Goal: Register for event/course

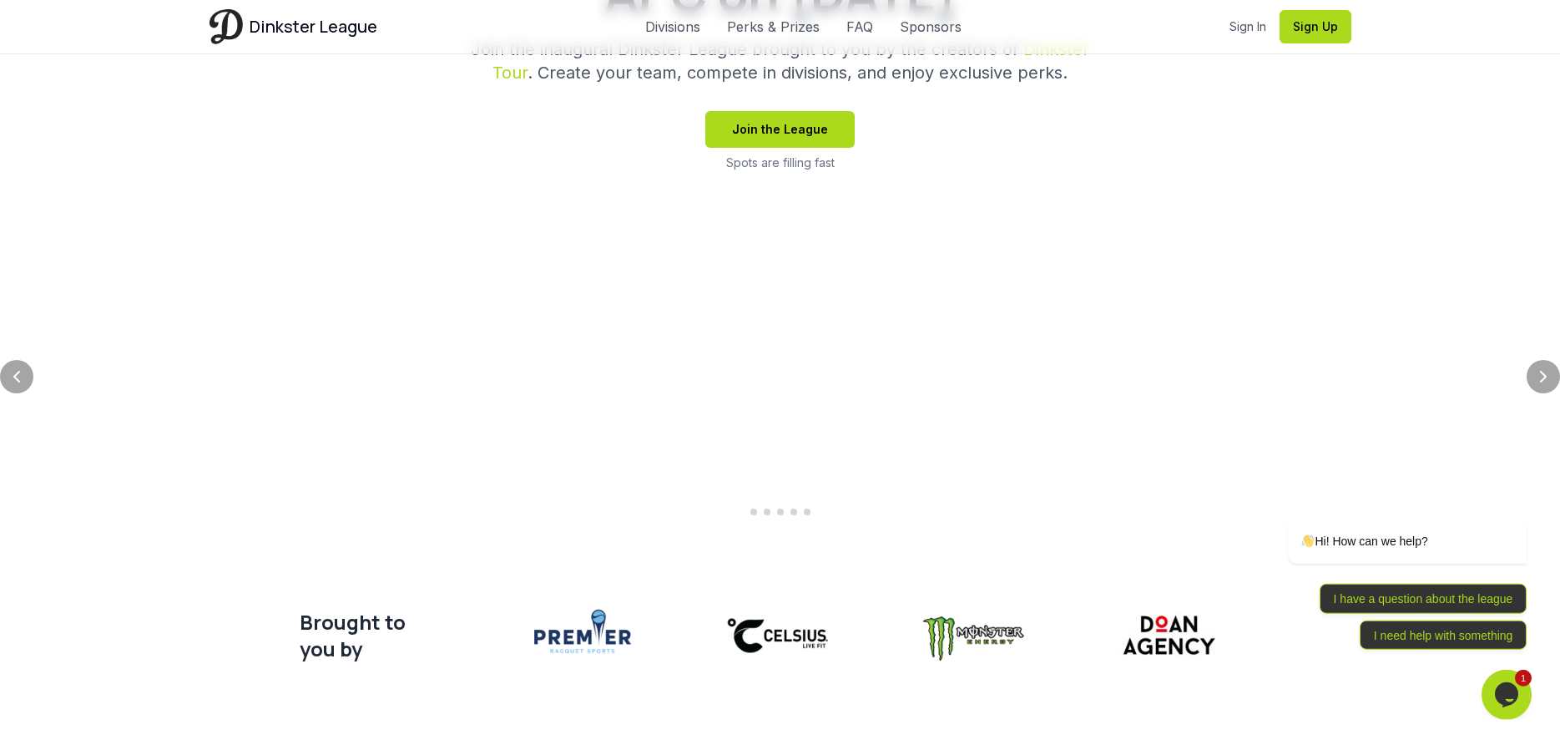
scroll to position [441, 0]
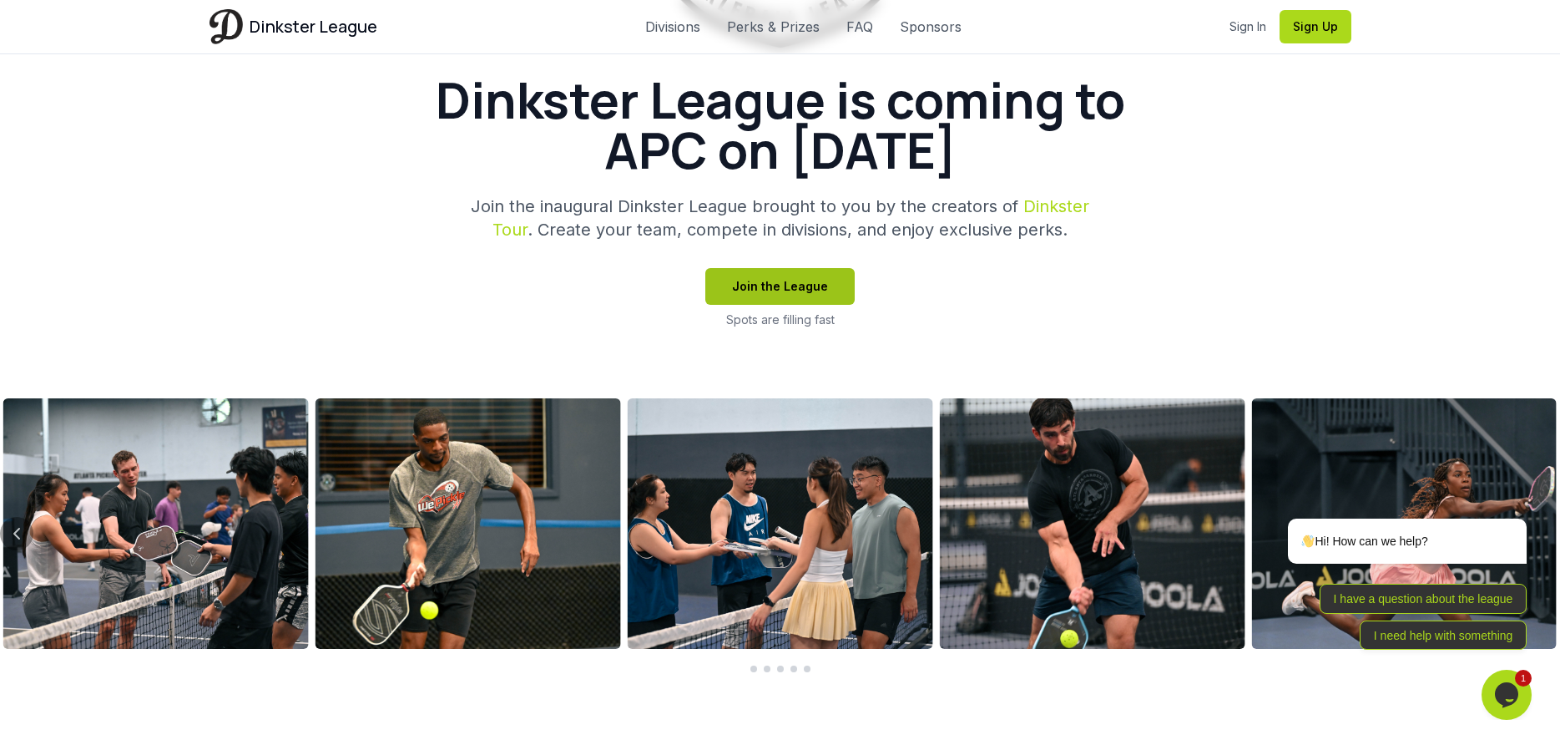
click at [774, 305] on button "Join the League" at bounding box center [779, 286] width 149 height 37
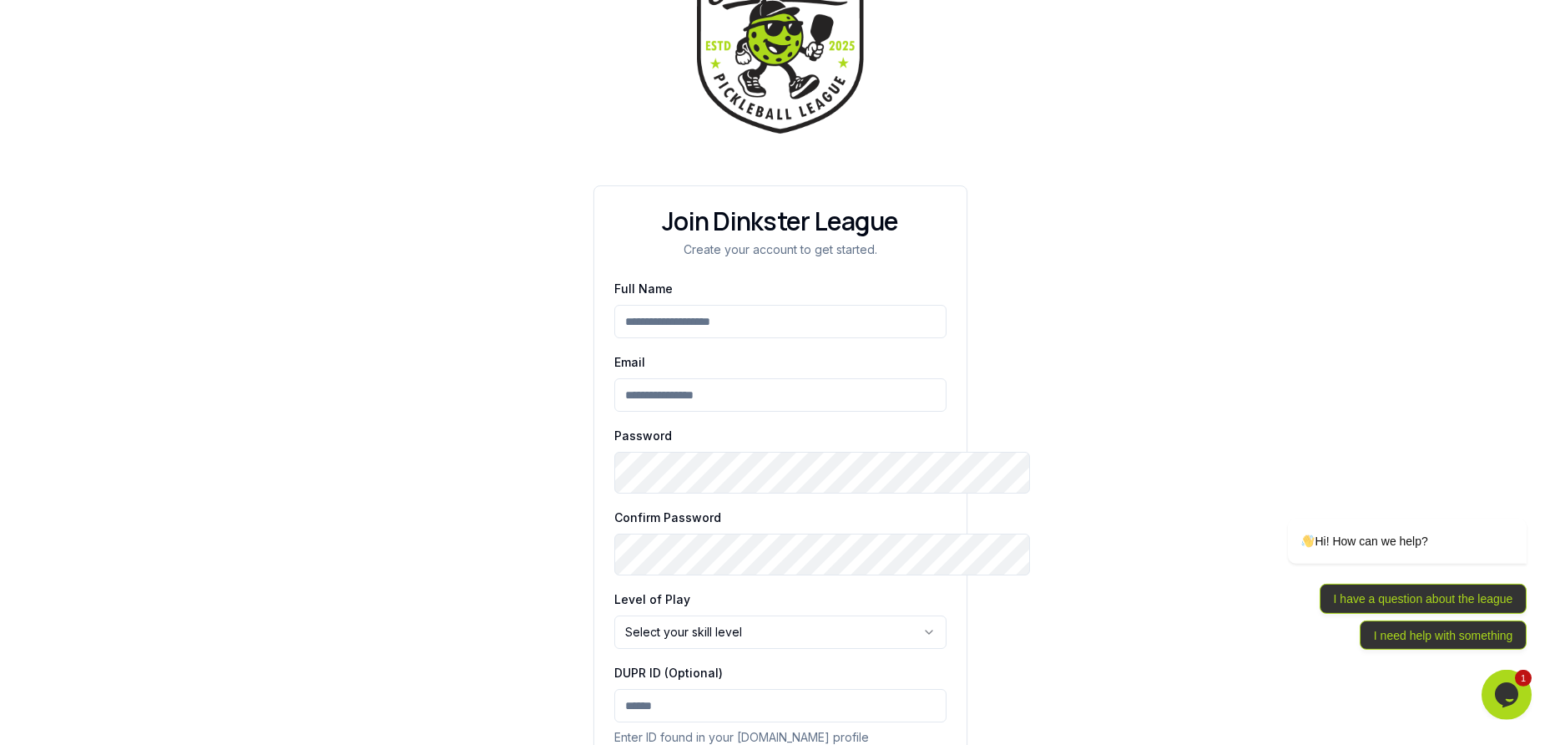
scroll to position [110, 0]
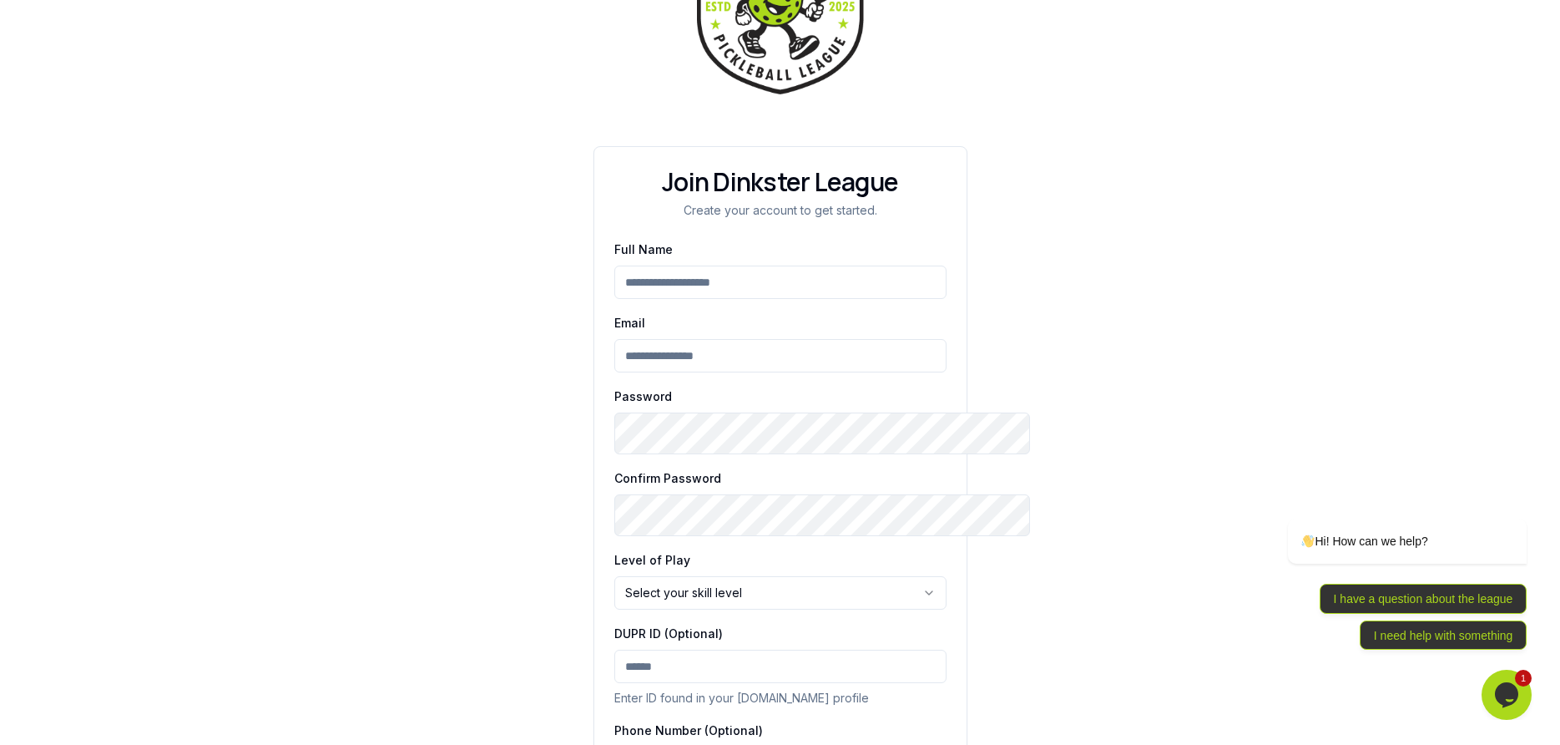
click at [744, 299] on input "Full Name" at bounding box center [780, 281] width 332 height 33
type input "**********"
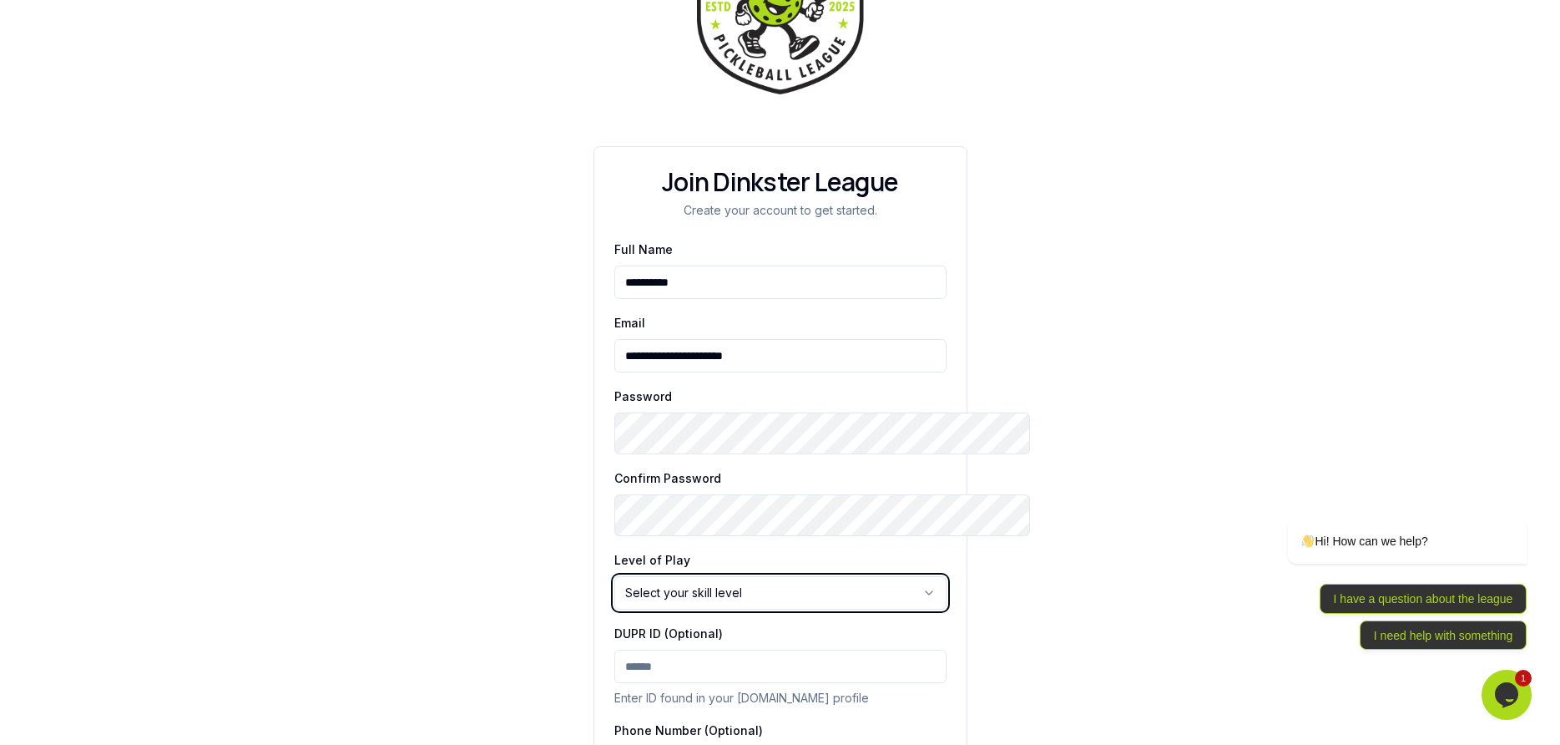
scroll to position [331, 0]
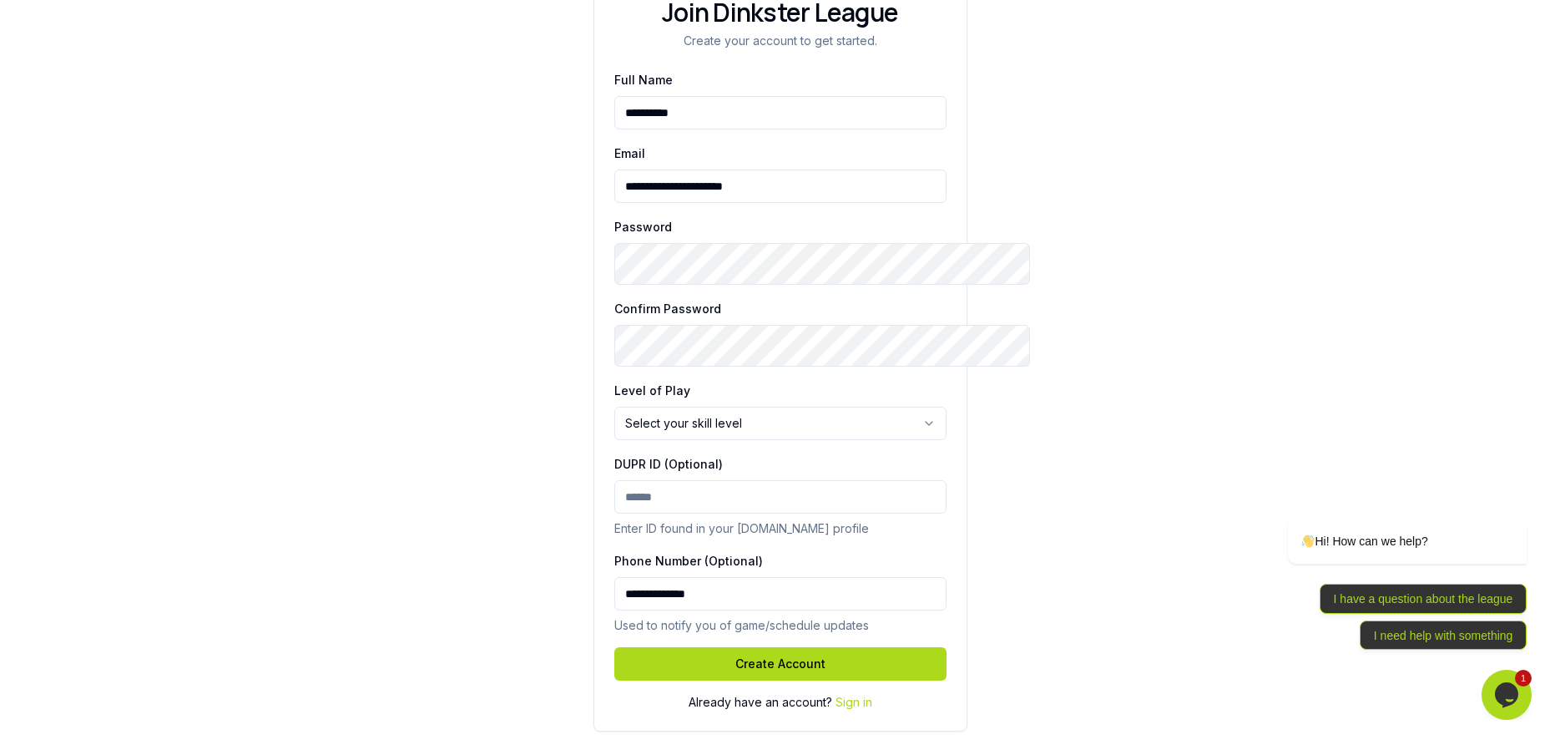
click at [932, 476] on html "**********" at bounding box center [780, 232] width 1560 height 1024
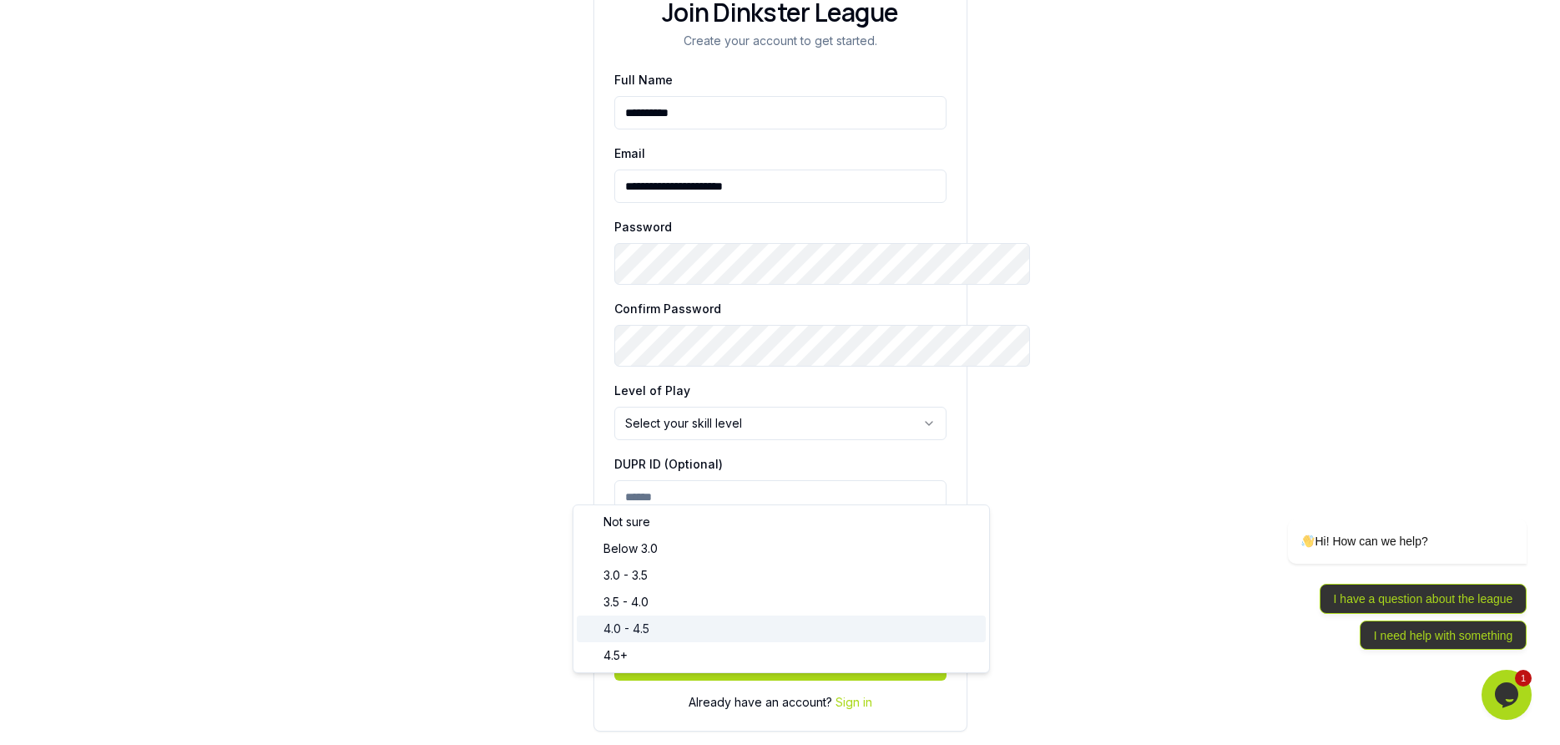
select select "*******"
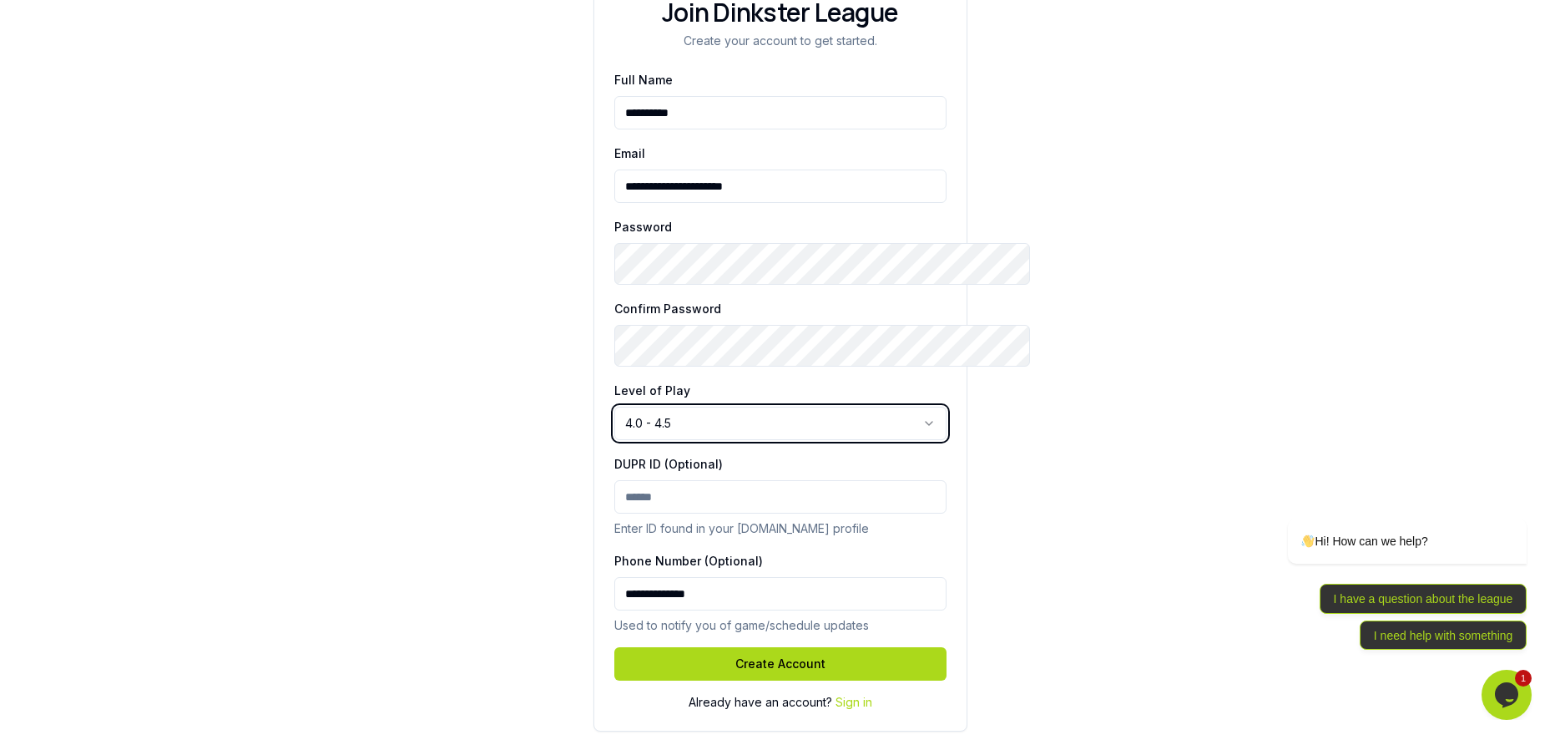
scroll to position [468, 0]
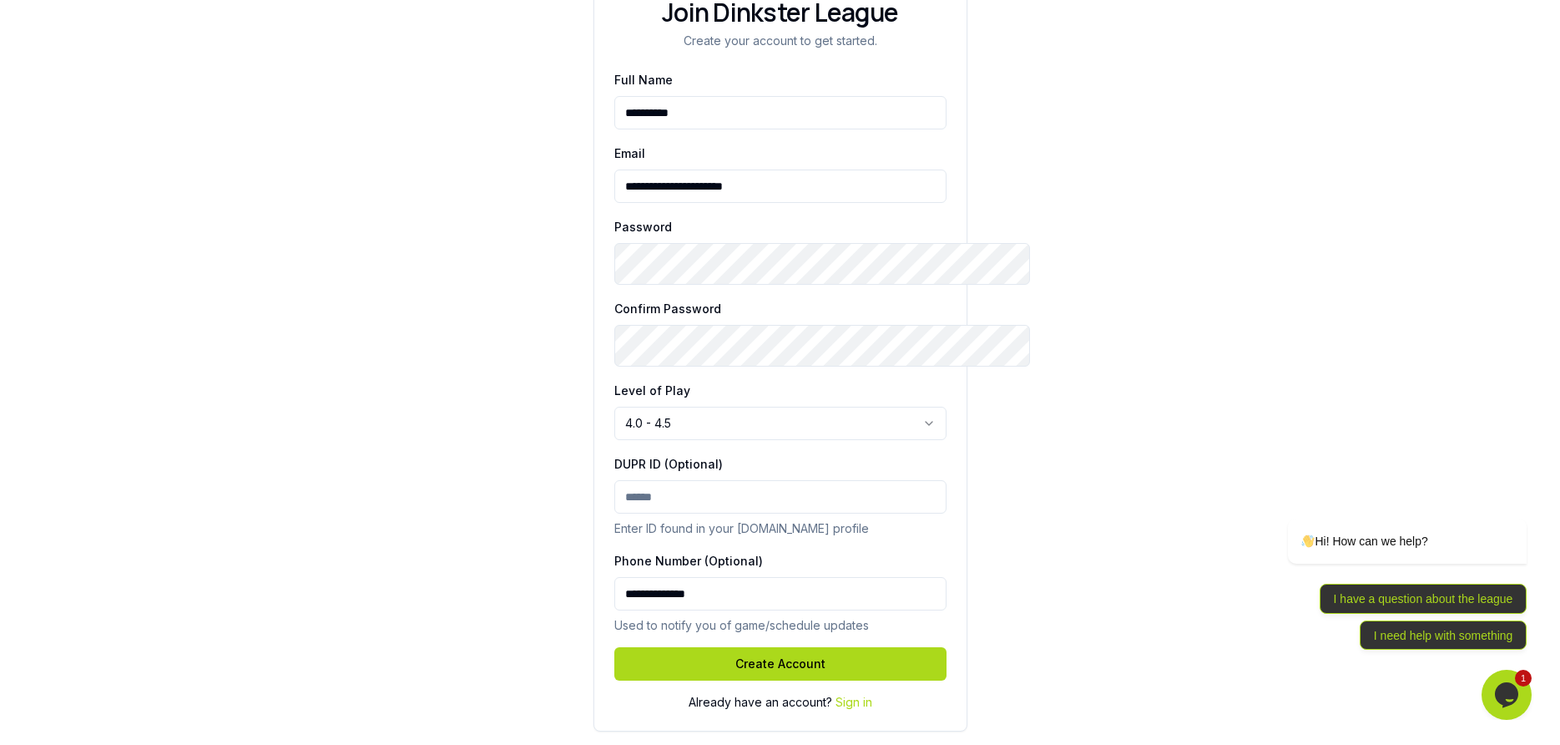
click at [734, 480] on input "DUPR ID (Optional)" at bounding box center [780, 496] width 332 height 33
click at [771, 647] on button "Create Account" at bounding box center [780, 663] width 332 height 33
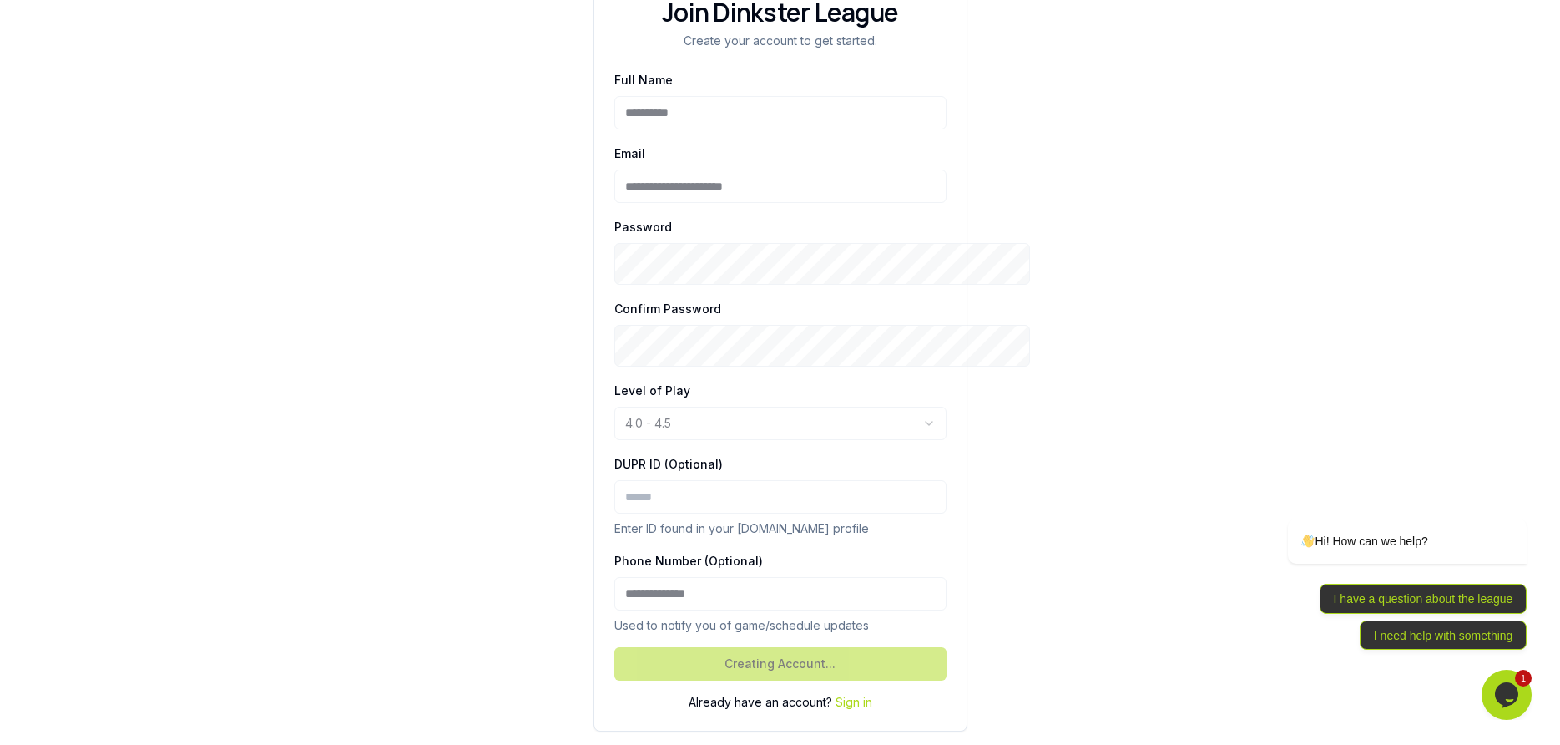
scroll to position [290, 0]
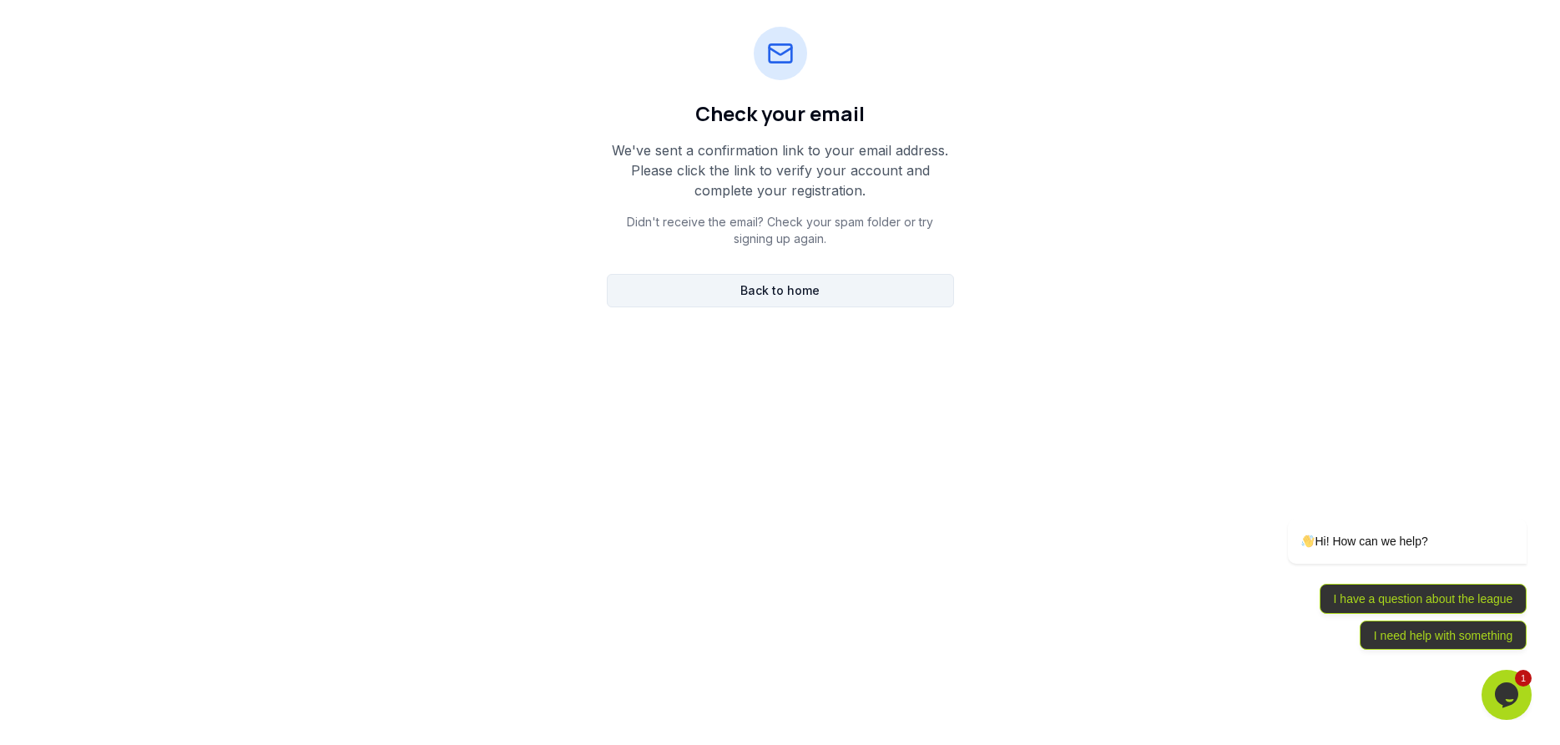
click at [796, 307] on link "Back to home" at bounding box center [780, 290] width 347 height 33
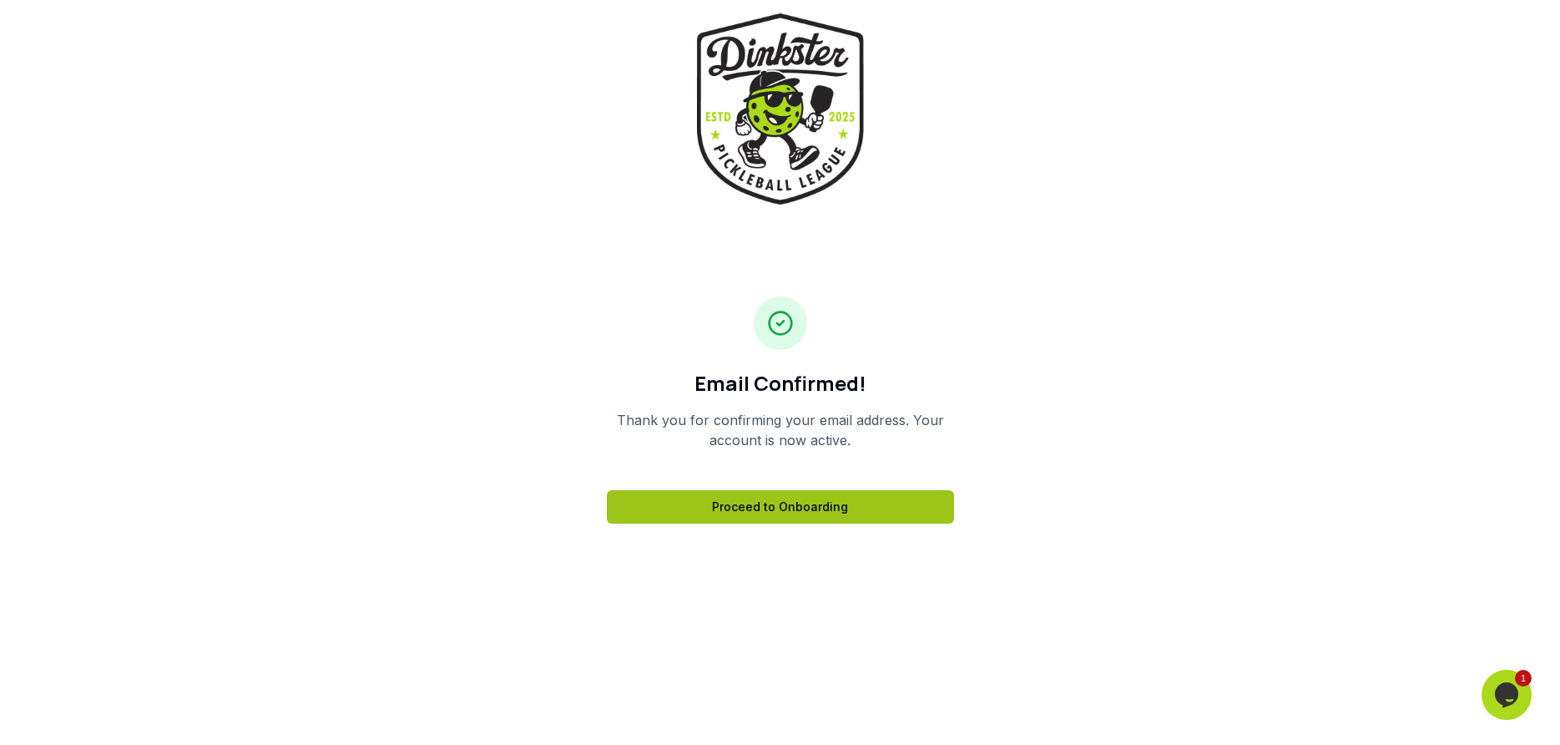
click at [761, 523] on link "Proceed to Onboarding" at bounding box center [780, 506] width 347 height 33
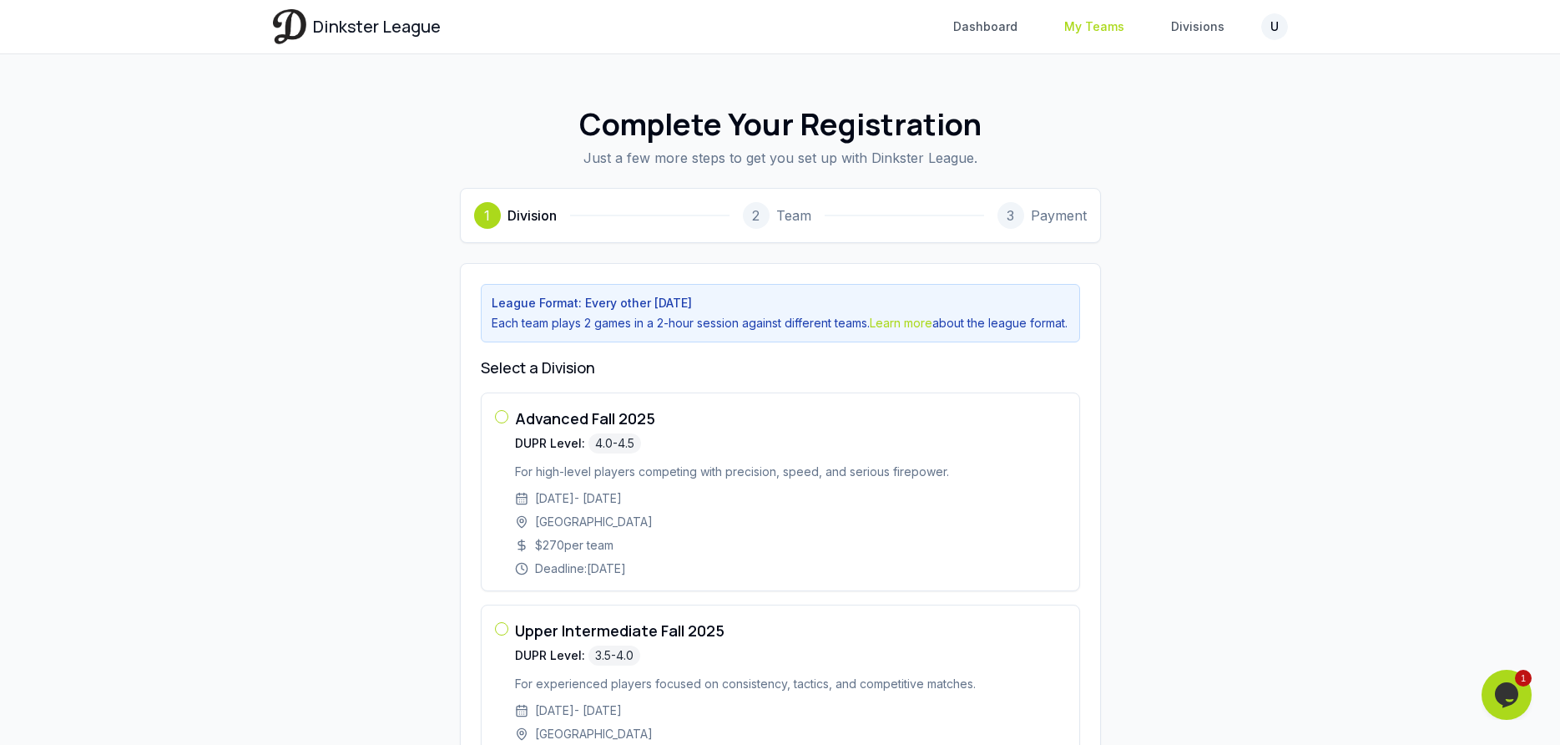
click at [1135, 33] on link "My Teams" at bounding box center [1094, 27] width 80 height 30
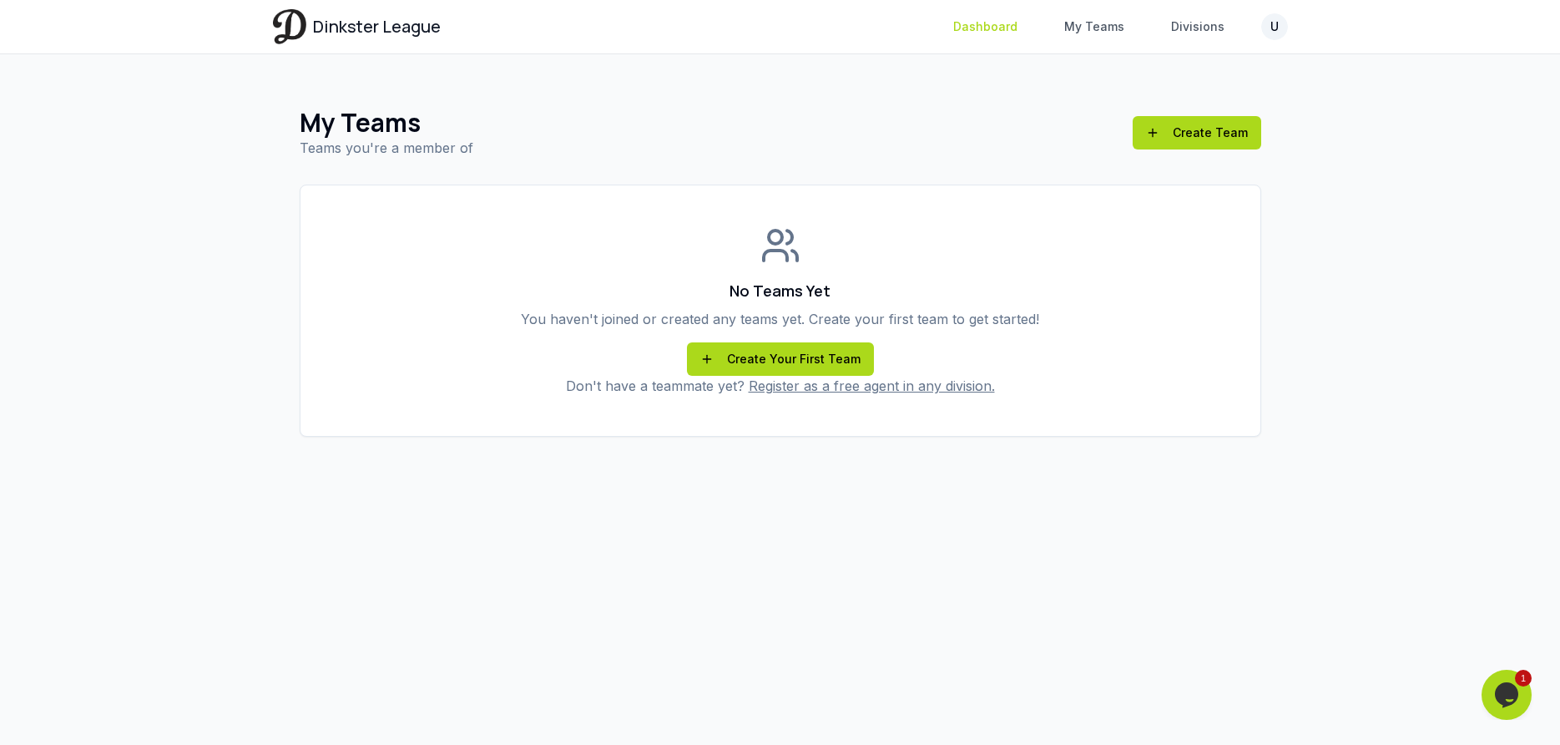
click at [1028, 32] on link "Dashboard" at bounding box center [985, 27] width 84 height 30
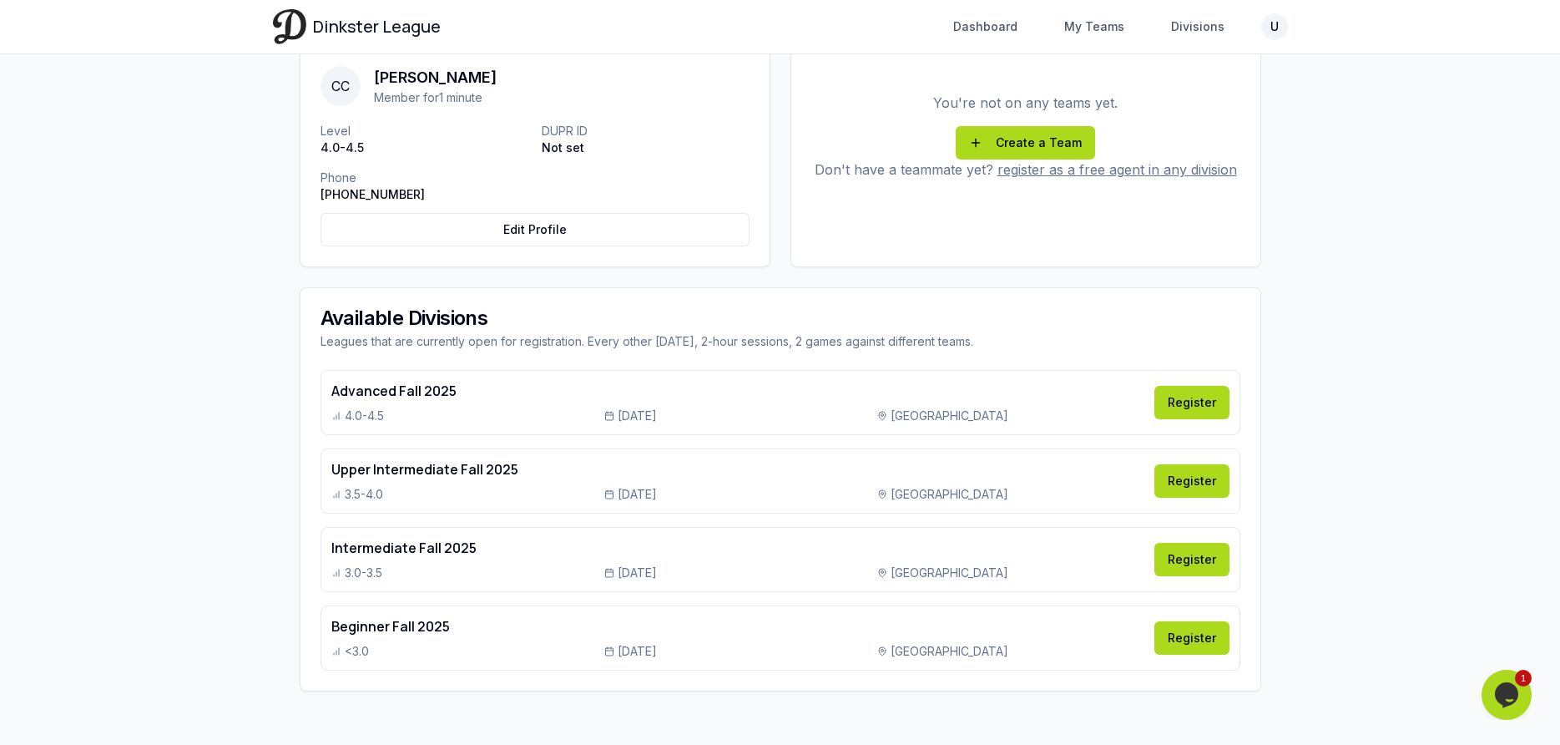
scroll to position [220, 0]
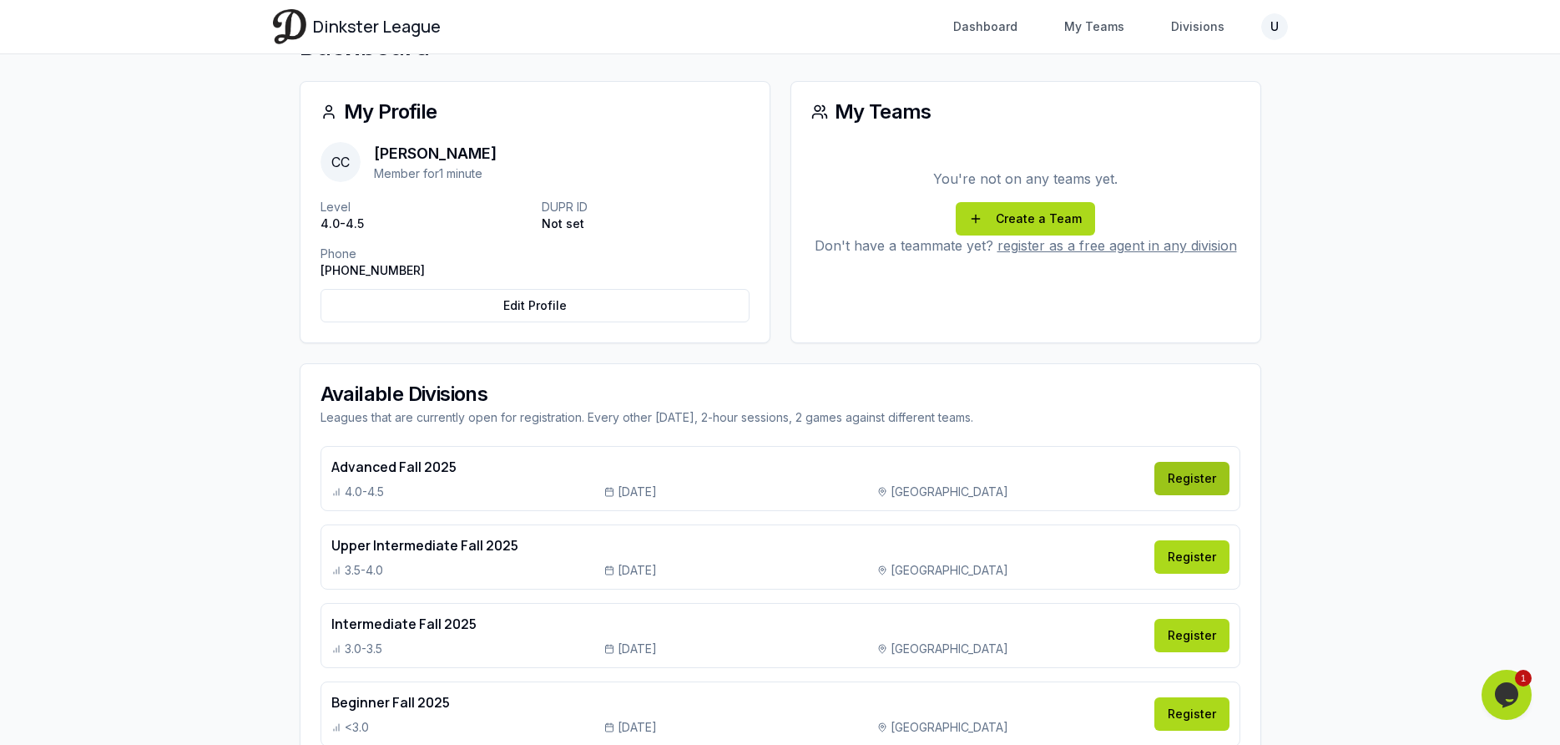
click at [1230, 495] on link "Register" at bounding box center [1192, 478] width 75 height 33
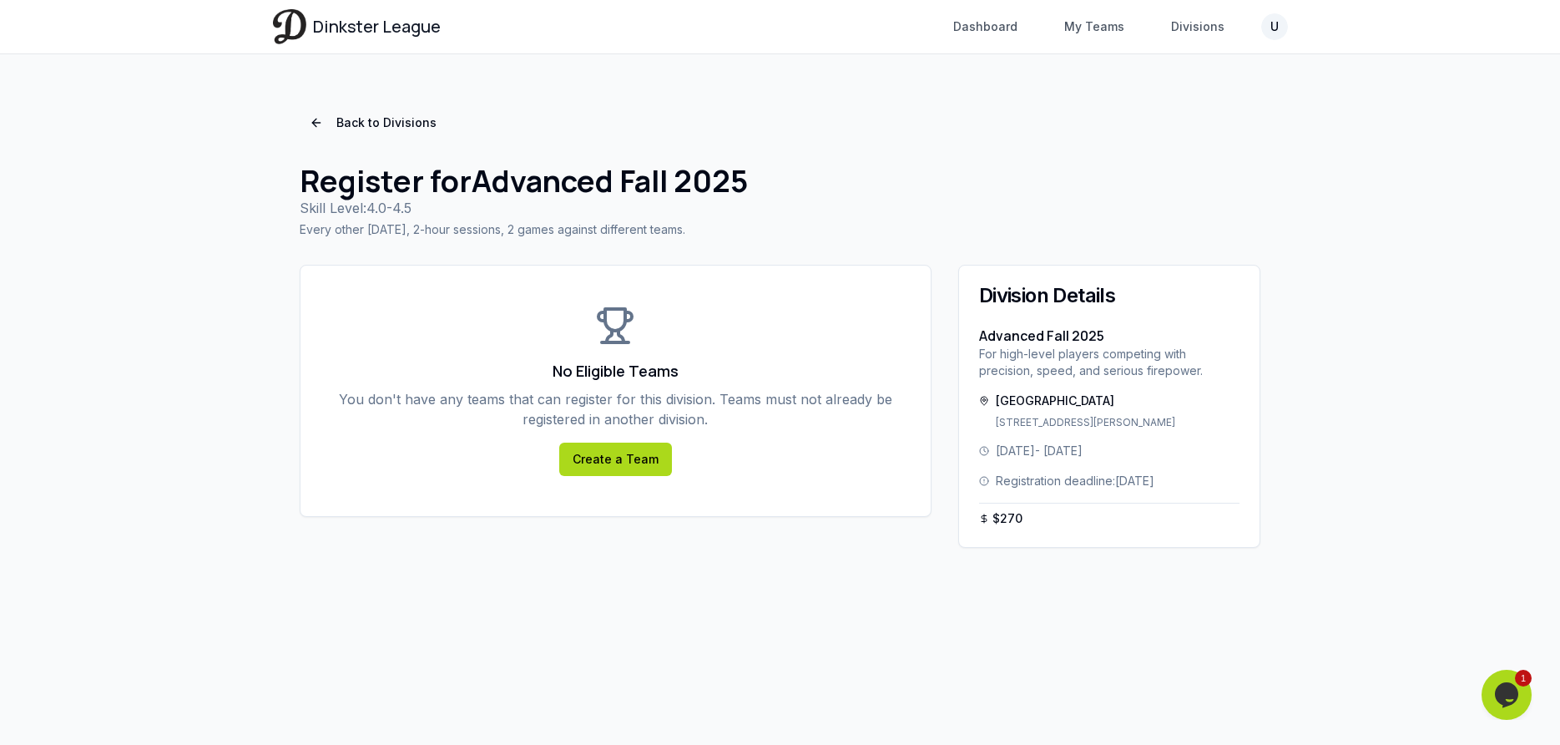
drag, startPoint x: 1035, startPoint y: 502, endPoint x: 1121, endPoint y: 515, distance: 87.0
click at [1121, 429] on div "Atlanta Pickleball Center 1359 Ellsworth Industrial Blvd NW, Atlanta, GA, 30318" at bounding box center [1109, 410] width 261 height 37
copy p "1359 Ellsworth Industrial Blvd NW, Atlanta, GA, 30318"
click at [902, 516] on div "No Eligible Teams You don't have any teams that can register for this division.…" at bounding box center [616, 390] width 630 height 250
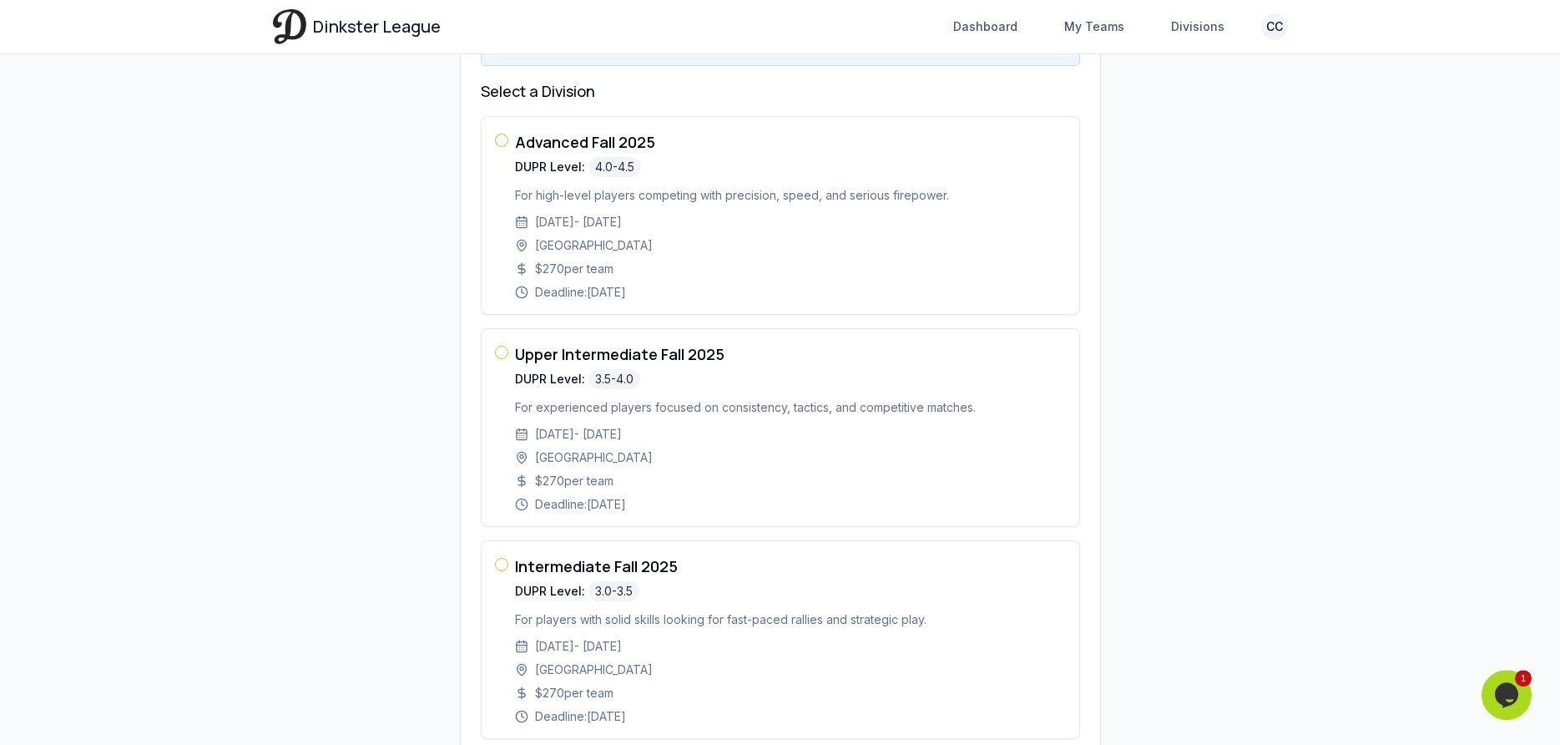
scroll to position [204, 0]
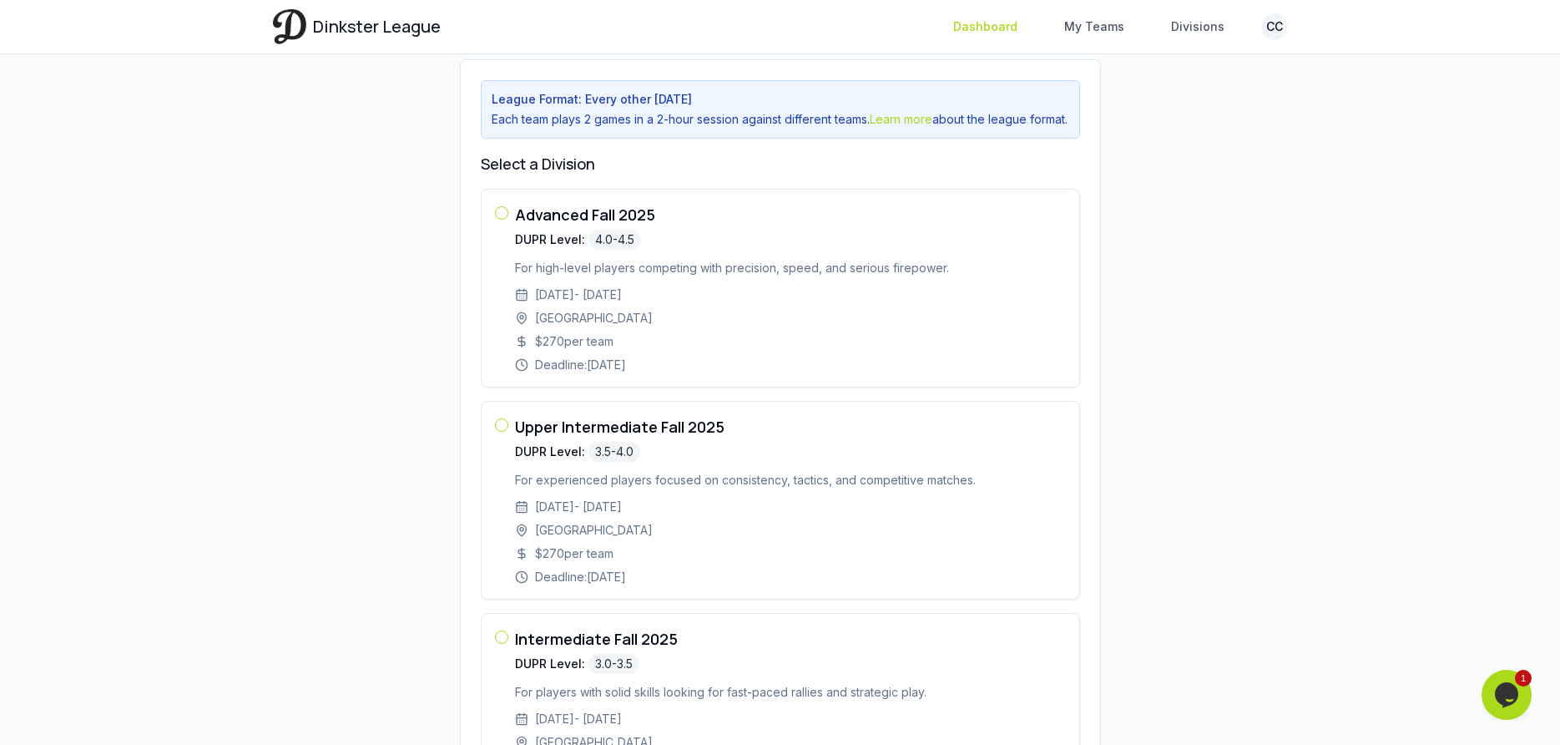
click at [1028, 23] on link "Dashboard" at bounding box center [985, 27] width 84 height 30
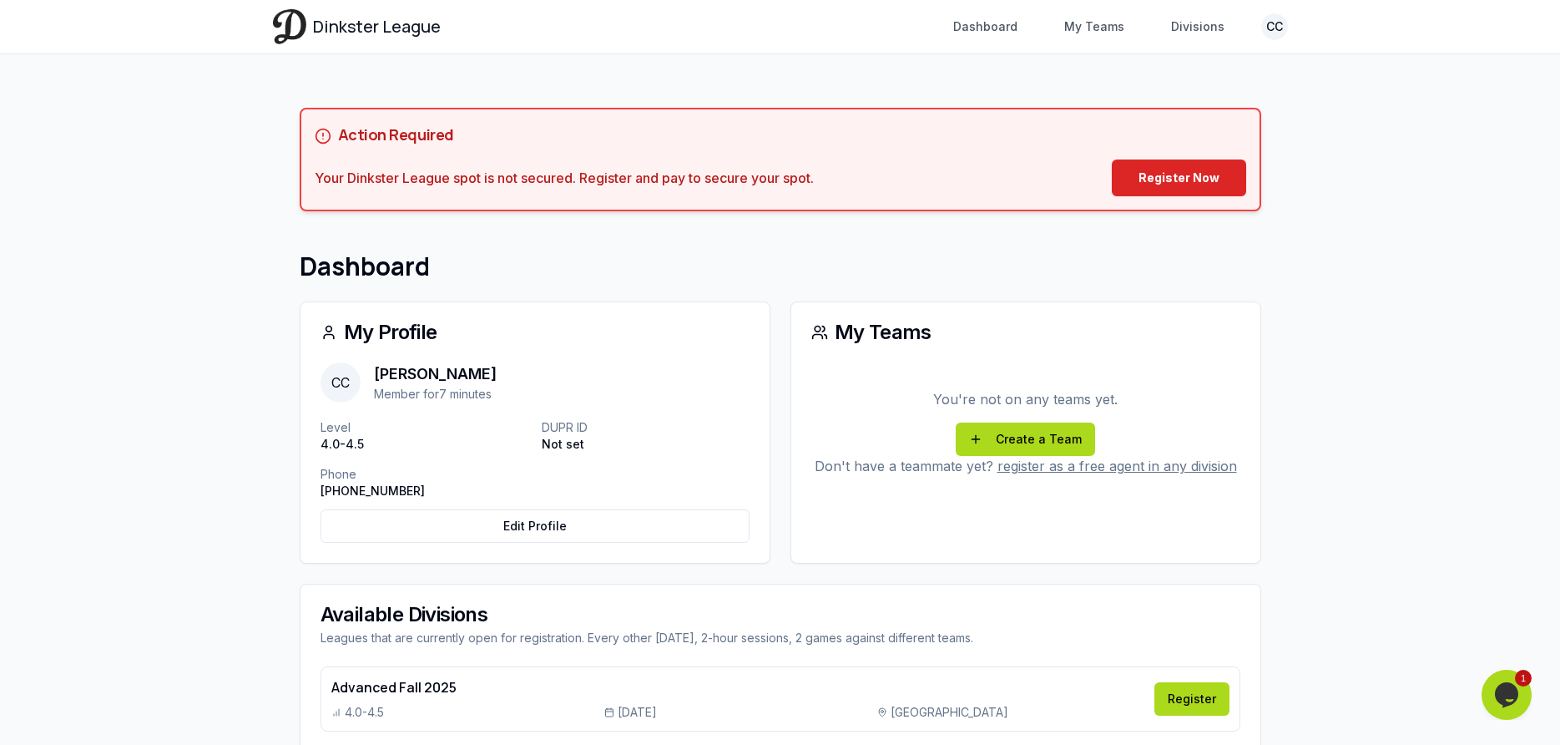
click at [417, 105] on div "Action Required Your Dinkster League spot is not secured. Register and pay to s…" at bounding box center [780, 547] width 1015 height 933
